Goal: Transaction & Acquisition: Purchase product/service

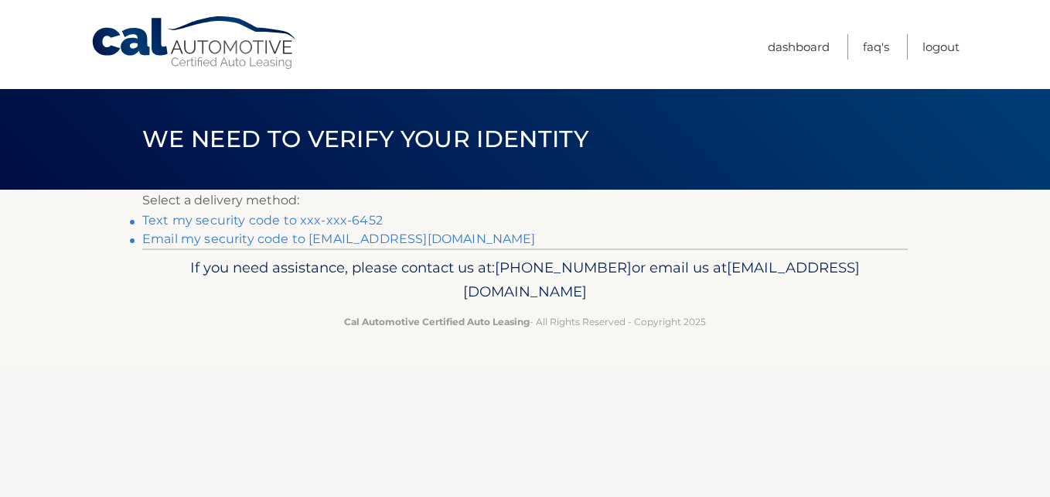
click at [204, 222] on link "Text my security code to xxx-xxx-6452" at bounding box center [262, 220] width 241 height 15
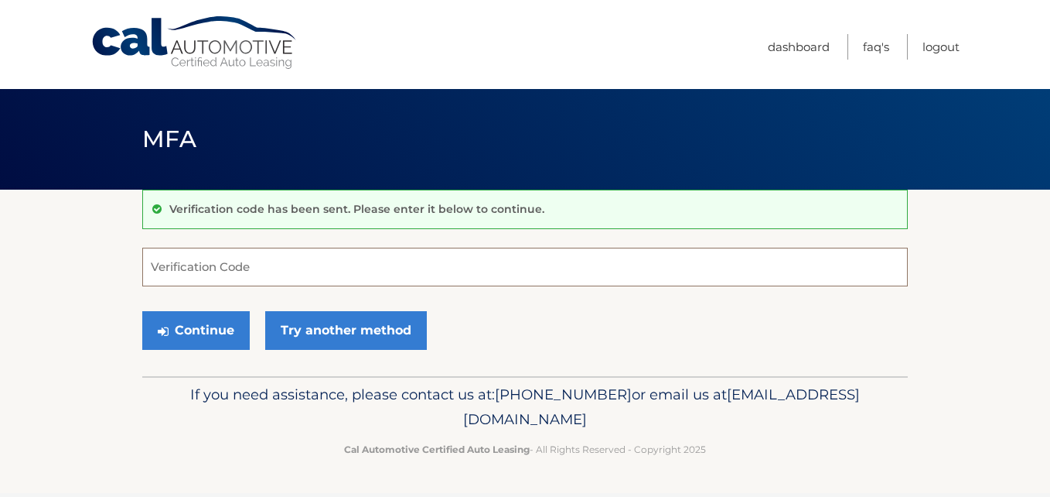
drag, startPoint x: 166, startPoint y: 273, endPoint x: 164, endPoint y: 289, distance: 15.6
click at [164, 289] on form "Verification Code Continue Try another method" at bounding box center [525, 303] width 766 height 110
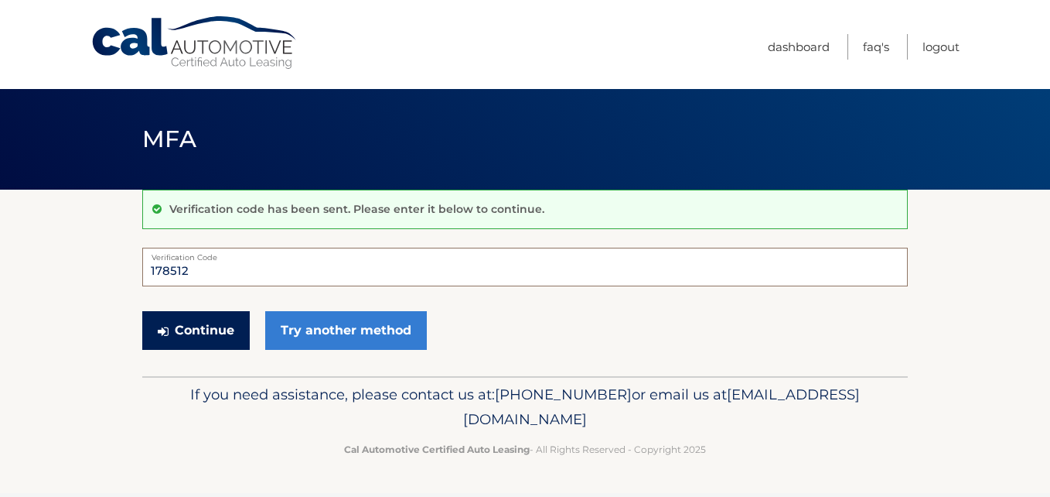
type input "178512"
click at [172, 325] on button "Continue" at bounding box center [196, 330] width 108 height 39
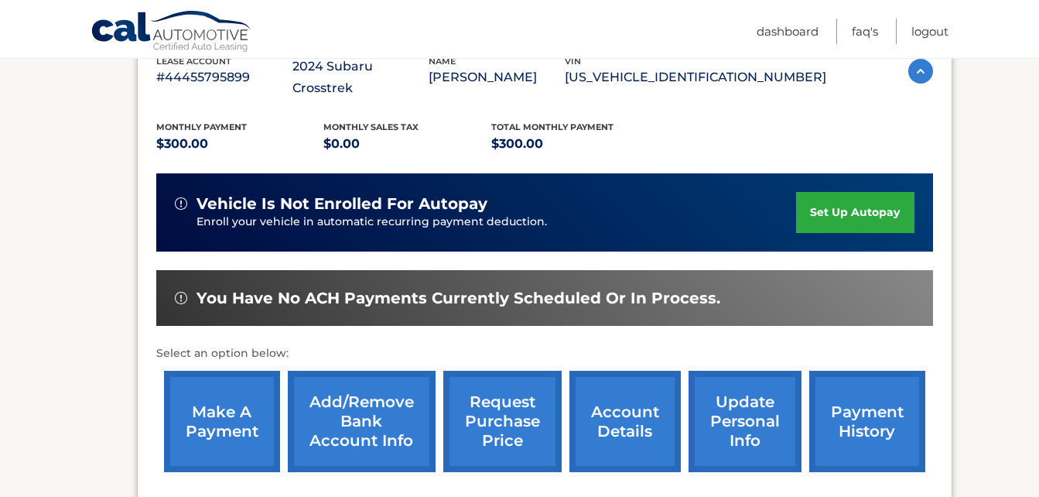
scroll to position [315, 0]
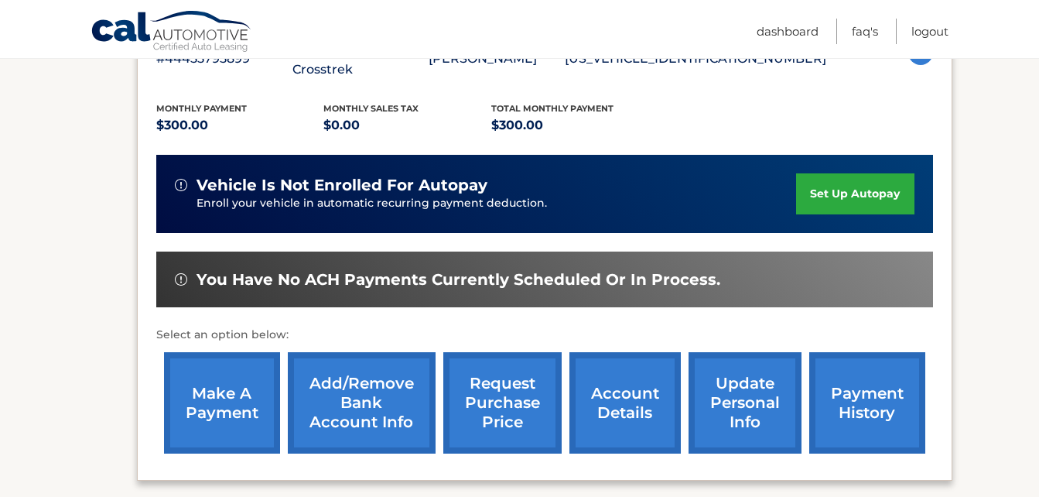
click at [220, 384] on link "make a payment" at bounding box center [222, 402] width 116 height 101
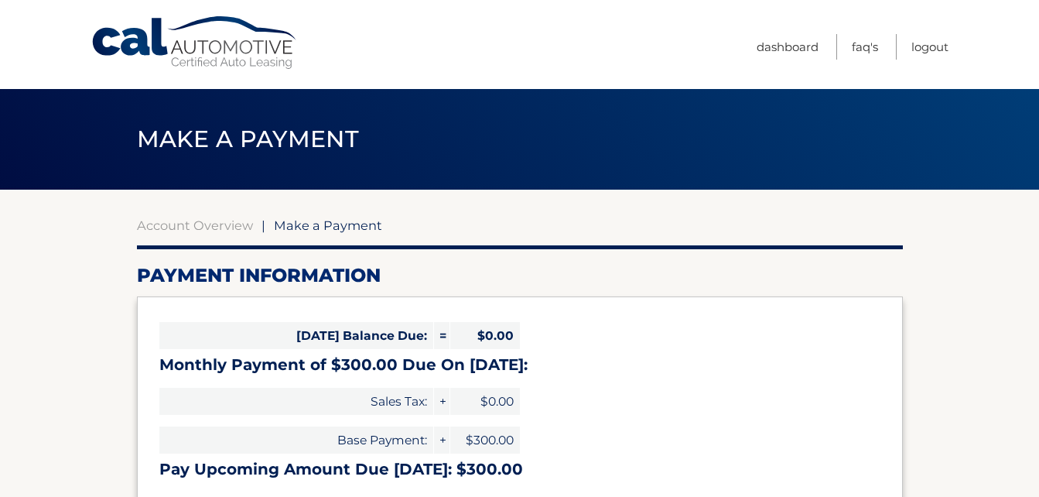
select select "ZDI0Mzk2NWItYmU3OC00YWY5LThjMGUtOThiMmYwYTI1OTNm"
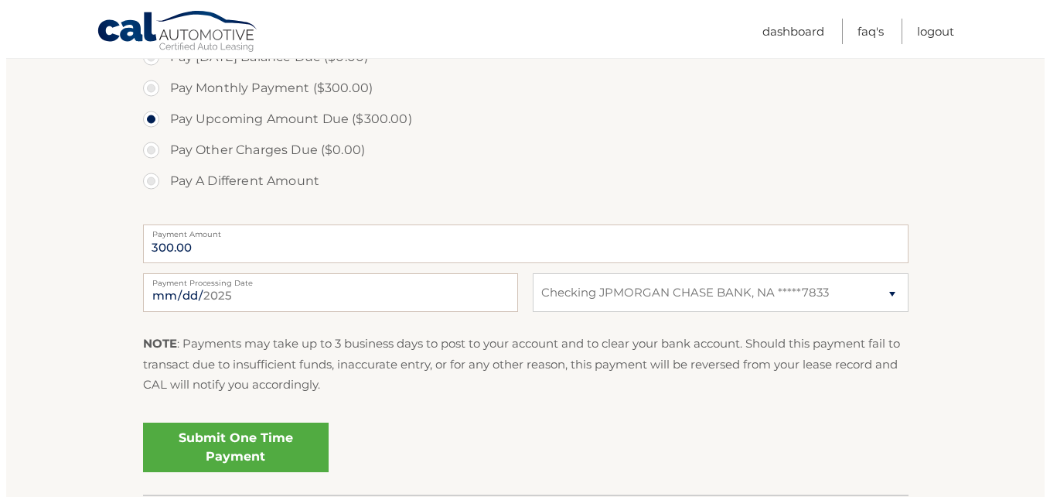
scroll to position [495, 0]
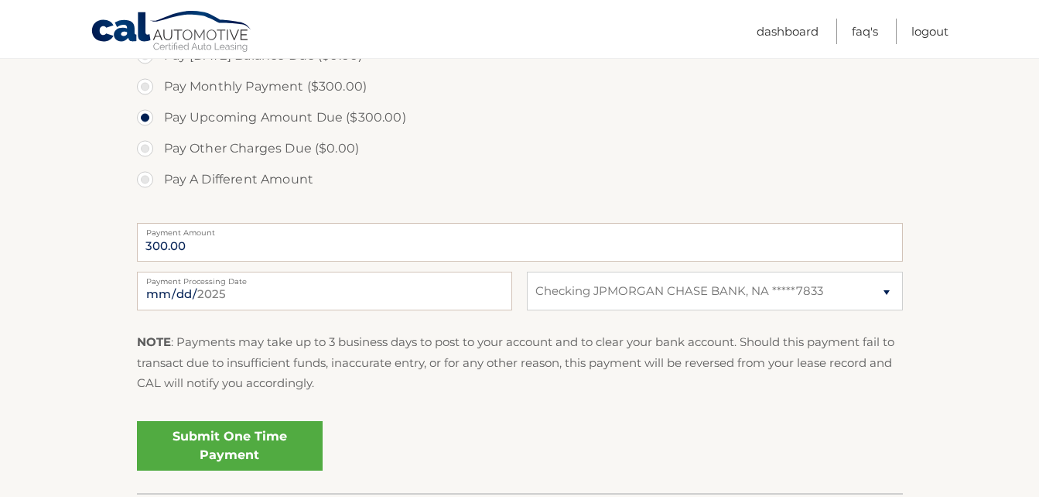
click at [224, 442] on link "Submit One Time Payment" at bounding box center [230, 446] width 186 height 50
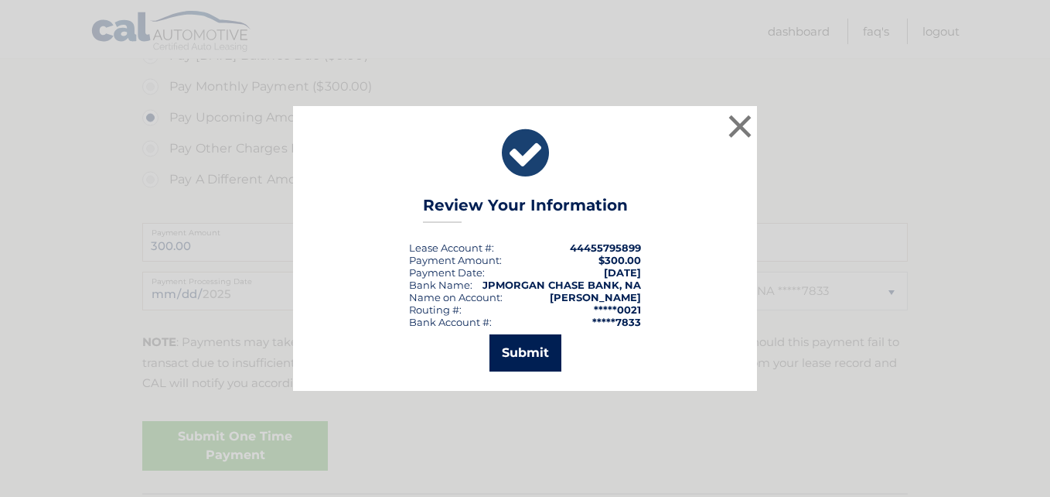
click at [536, 356] on button "Submit" at bounding box center [526, 352] width 72 height 37
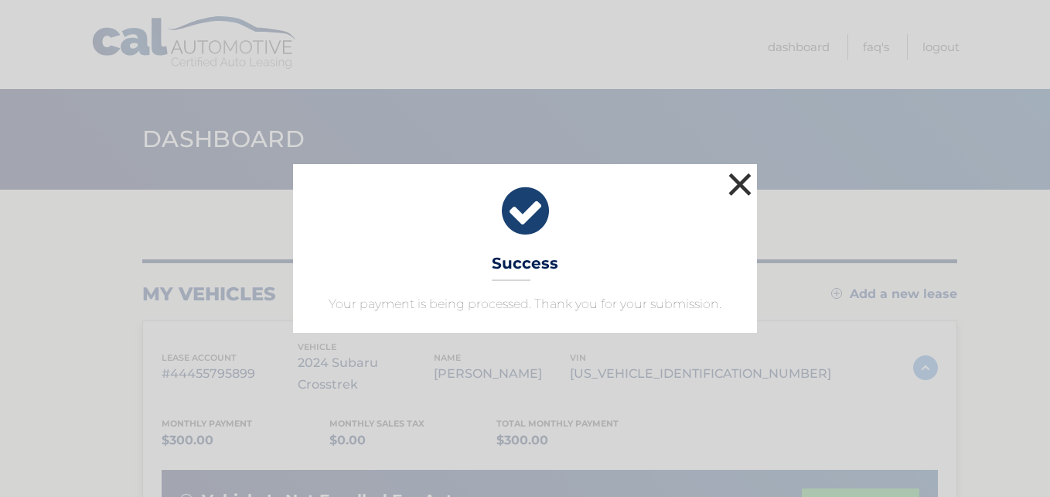
click at [742, 183] on button "×" at bounding box center [740, 184] width 31 height 31
